Goal: Task Accomplishment & Management: Manage account settings

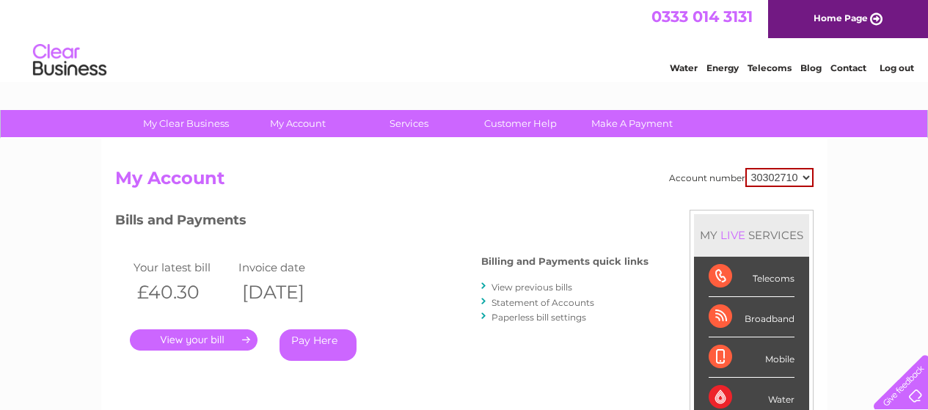
click at [537, 300] on link "Statement of Accounts" at bounding box center [543, 302] width 103 height 11
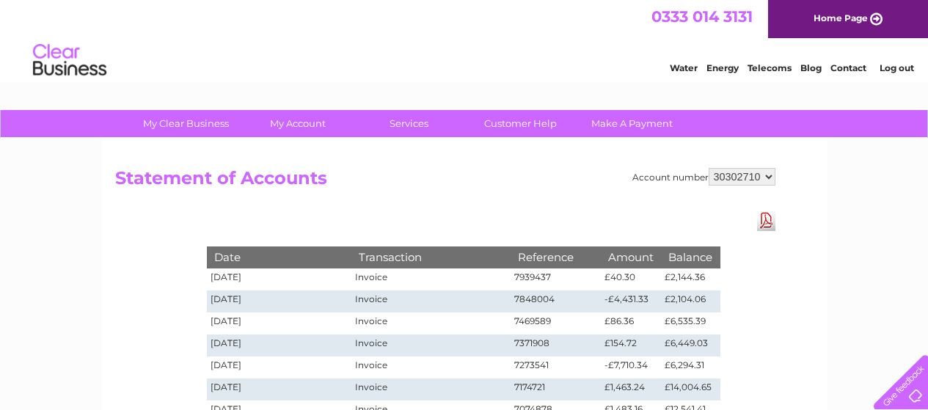
click at [898, 70] on link "Log out" at bounding box center [897, 67] width 34 height 11
